Goal: Task Accomplishment & Management: Manage account settings

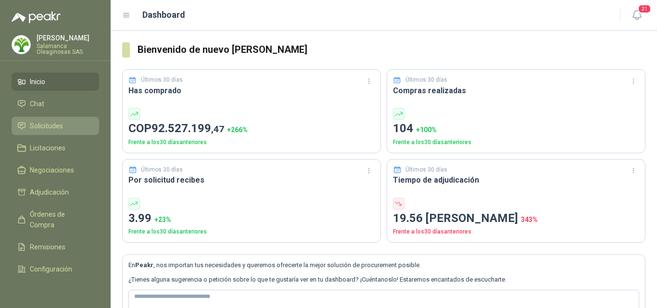
click at [41, 126] on span "Solicitudes" at bounding box center [46, 126] width 33 height 11
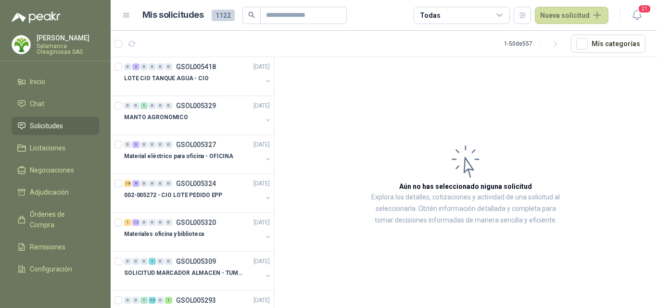
click at [66, 47] on p "Salamanca Oleaginosas SAS" at bounding box center [68, 49] width 63 height 12
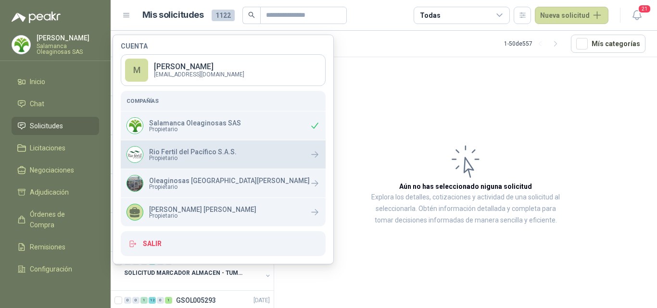
click at [160, 153] on p "Rio Fertil del Pacífico S.A.S." at bounding box center [193, 152] width 88 height 7
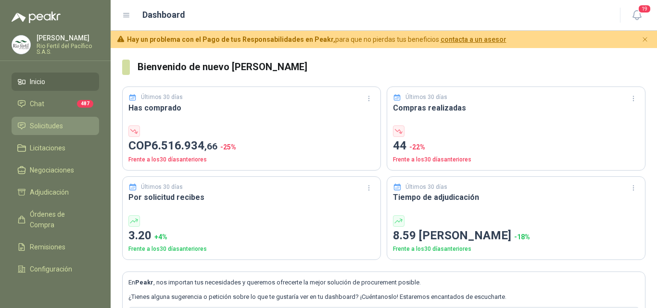
click at [55, 129] on span "Solicitudes" at bounding box center [46, 126] width 33 height 11
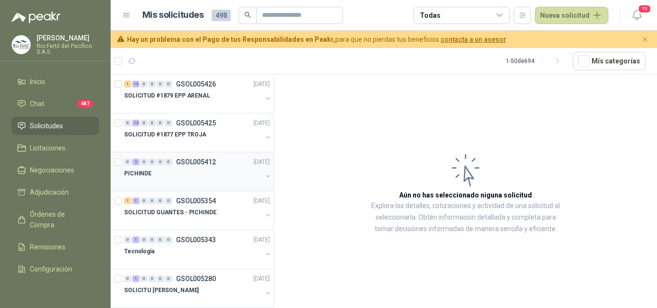
click at [204, 172] on div "PICHINDE" at bounding box center [193, 174] width 138 height 12
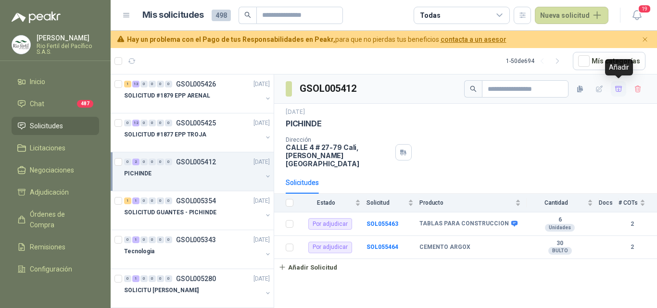
click at [616, 90] on icon "button" at bounding box center [618, 88] width 7 height 5
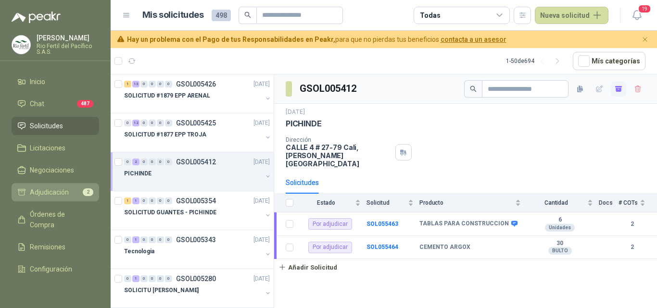
click at [53, 192] on span "Adjudicación" at bounding box center [49, 192] width 39 height 11
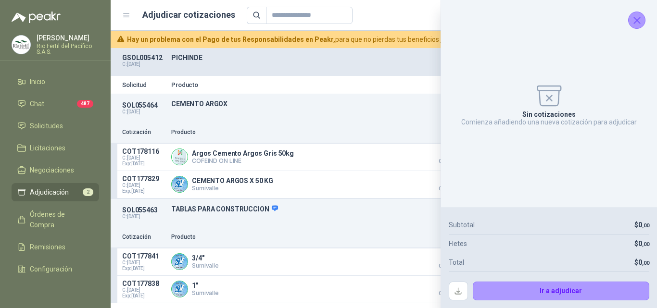
click at [642, 23] on icon "Cerrar" at bounding box center [637, 20] width 12 height 12
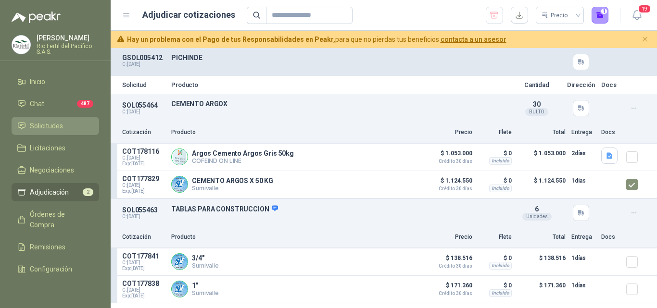
click at [54, 126] on span "Solicitudes" at bounding box center [46, 126] width 33 height 11
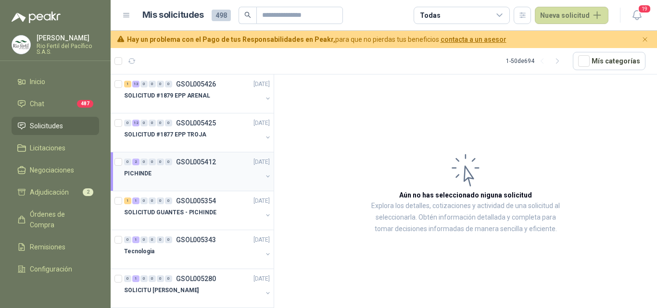
click at [185, 174] on div "PICHINDE" at bounding box center [193, 174] width 138 height 12
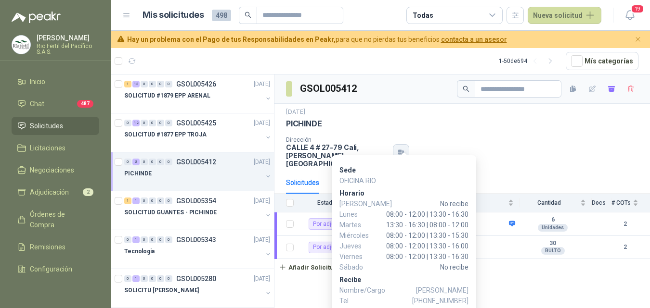
click at [404, 152] on icon "button" at bounding box center [401, 153] width 8 height 8
click at [405, 151] on button "button" at bounding box center [401, 152] width 16 height 16
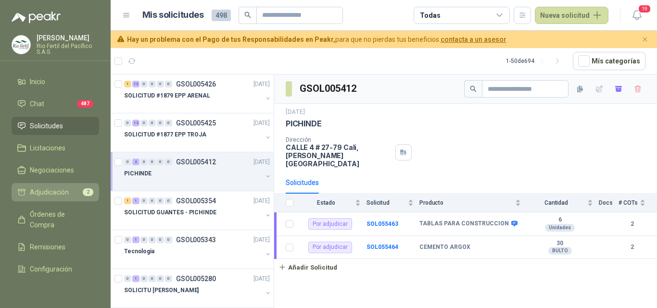
click at [53, 194] on span "Adjudicación" at bounding box center [49, 192] width 39 height 11
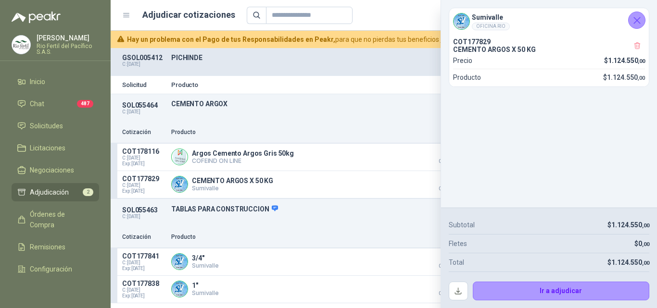
click at [639, 16] on icon "Cerrar" at bounding box center [637, 20] width 12 height 12
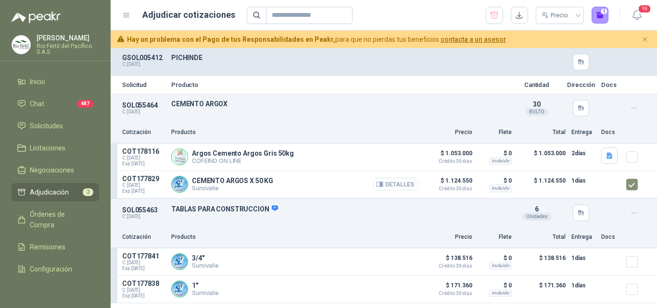
click at [404, 181] on button "Detalles" at bounding box center [395, 184] width 45 height 13
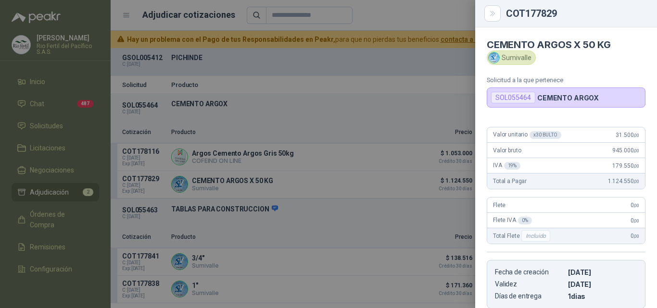
click at [393, 238] on div at bounding box center [328, 154] width 657 height 308
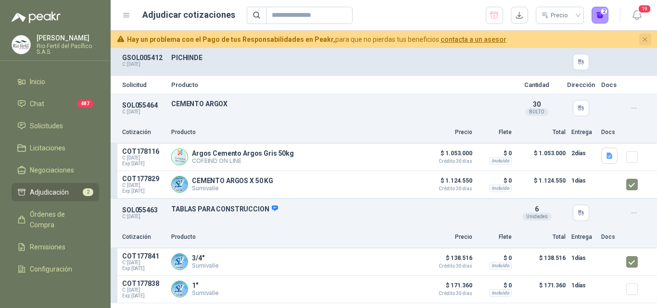
click at [645, 44] on button "Cerrar" at bounding box center [646, 40] width 12 height 12
